Goal: Check status: Check status

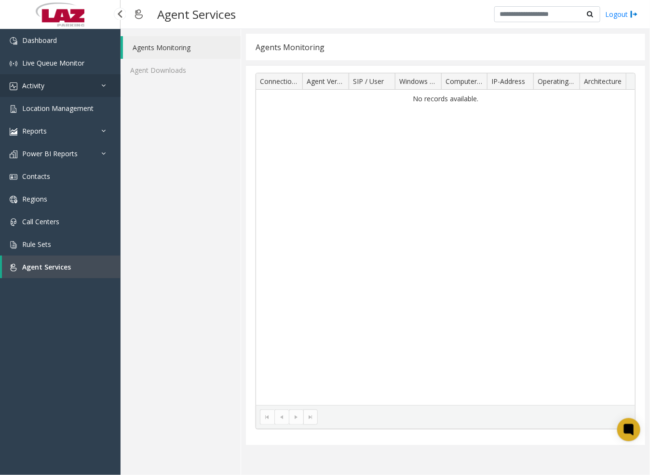
click at [64, 80] on link "Activity" at bounding box center [60, 85] width 121 height 23
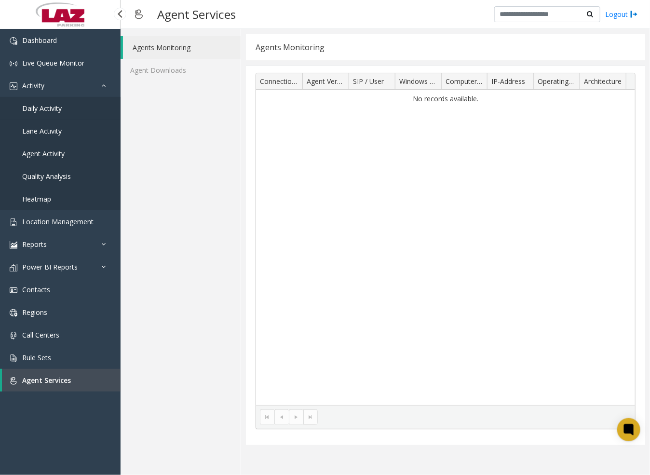
click at [56, 104] on span "Daily Activity" at bounding box center [42, 108] width 40 height 9
click at [51, 107] on span "Daily Activity" at bounding box center [42, 108] width 40 height 9
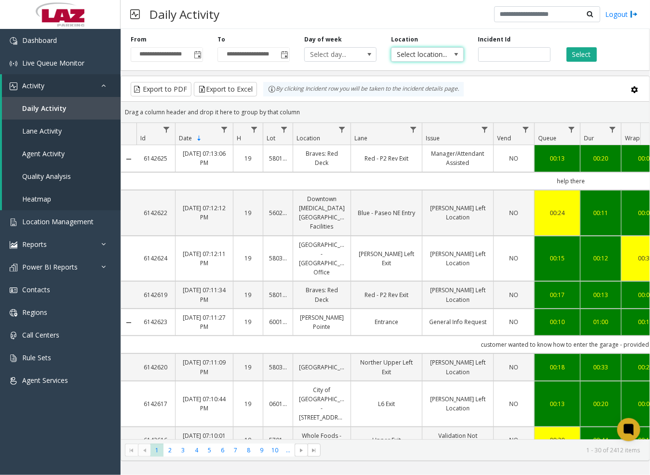
click at [434, 53] on span "Select location..." at bounding box center [420, 55] width 57 height 14
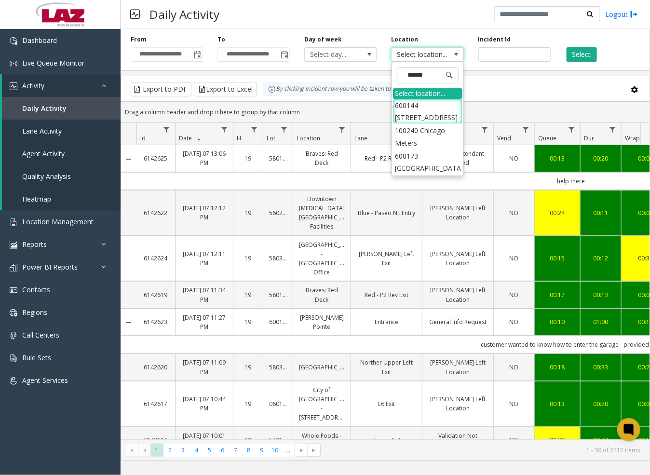
type input "*******"
click at [408, 133] on li "100240 Chicago Meters" at bounding box center [427, 136] width 69 height 25
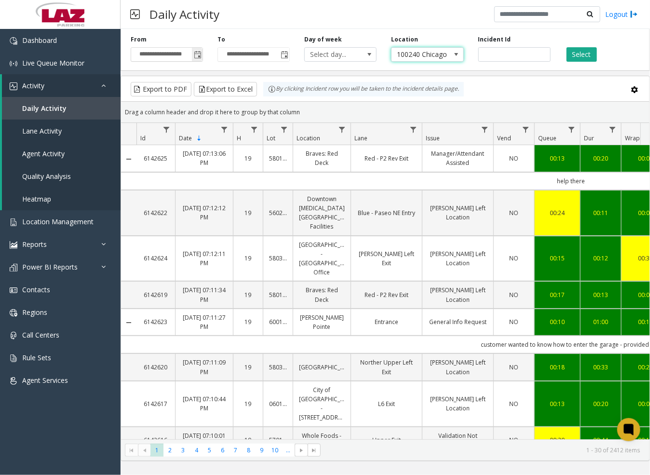
click at [198, 56] on span "Toggle popup" at bounding box center [198, 55] width 8 height 8
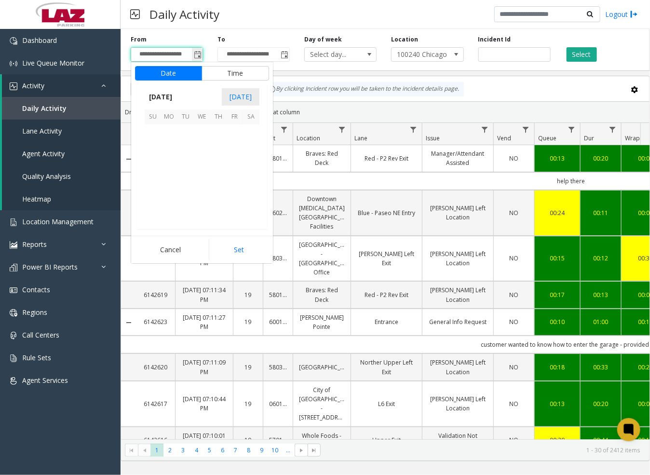
scroll to position [173083, 0]
click at [155, 165] on span "14" at bounding box center [153, 165] width 16 height 16
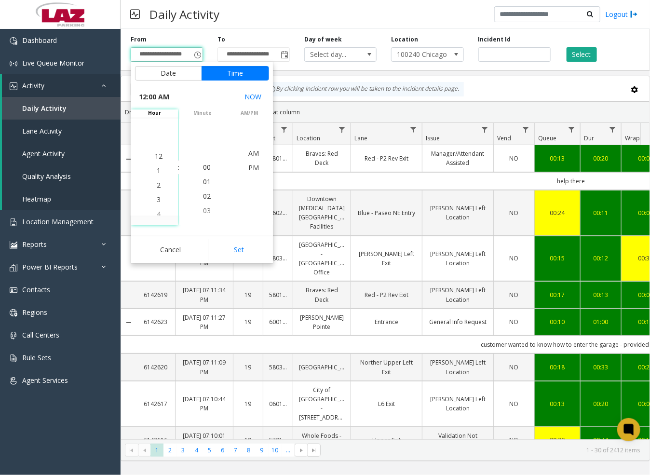
scroll to position [0, 0]
click at [157, 194] on span "5" at bounding box center [159, 196] width 4 height 9
click at [203, 198] on span "30" at bounding box center [207, 195] width 8 height 9
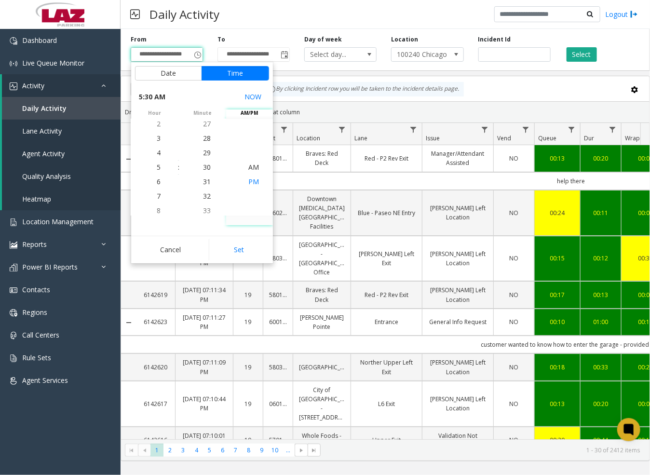
click at [252, 181] on span "PM" at bounding box center [253, 181] width 11 height 9
click at [247, 244] on button "Set" at bounding box center [239, 249] width 61 height 21
type input "**********"
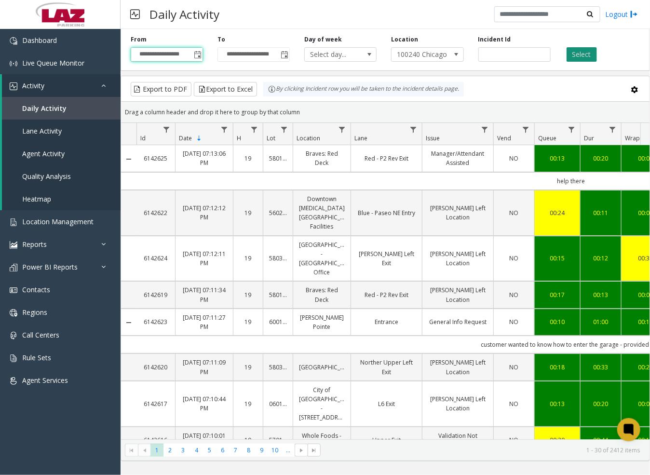
click at [588, 54] on button "Select" at bounding box center [582, 54] width 30 height 14
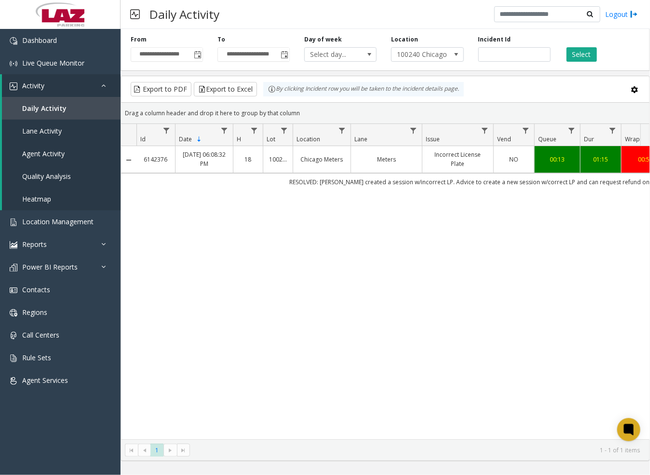
drag, startPoint x: 342, startPoint y: 433, endPoint x: 406, endPoint y: 439, distance: 64.4
